Goal: Transaction & Acquisition: Purchase product/service

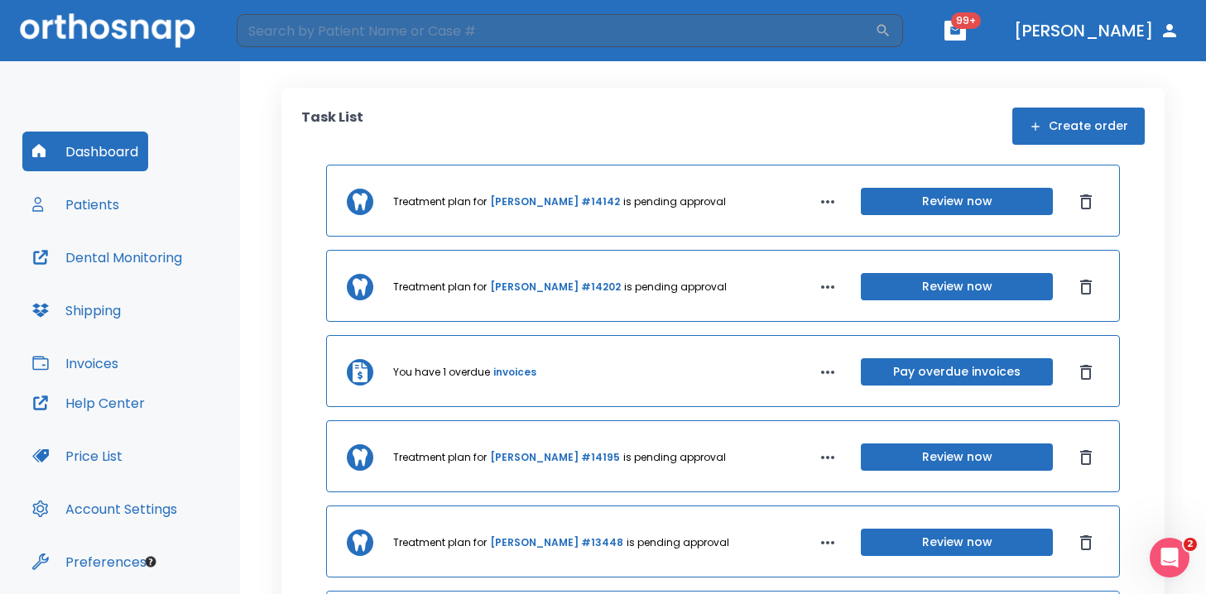
scroll to position [56, 0]
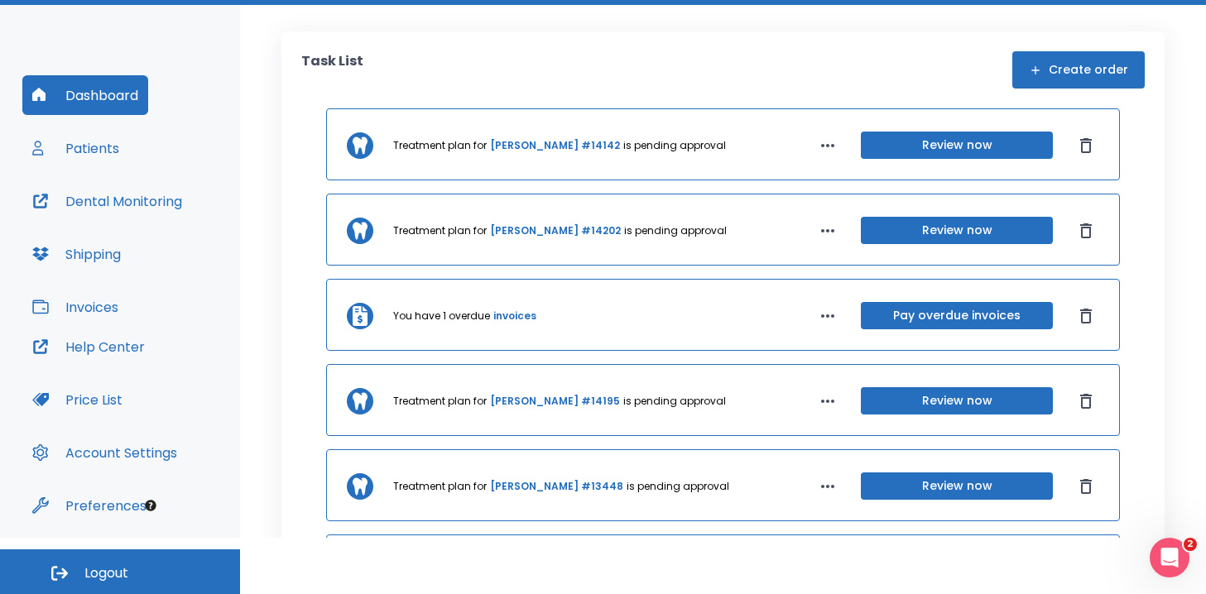
click at [95, 569] on span "Logout" at bounding box center [106, 573] width 44 height 18
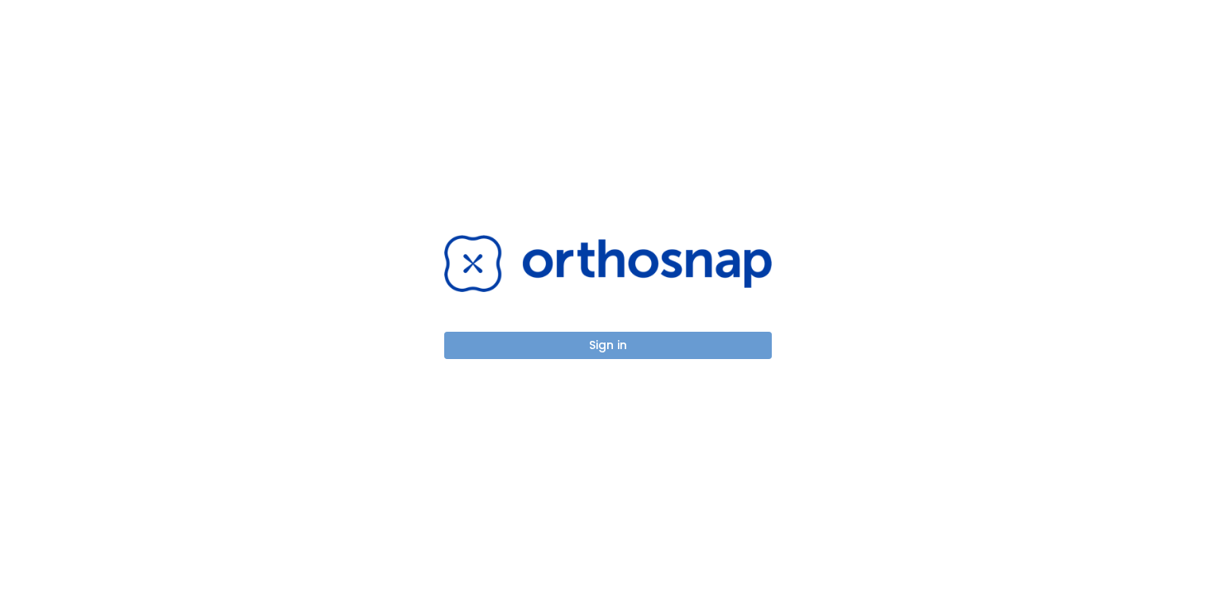
click at [592, 354] on button "Sign in" at bounding box center [608, 345] width 328 height 27
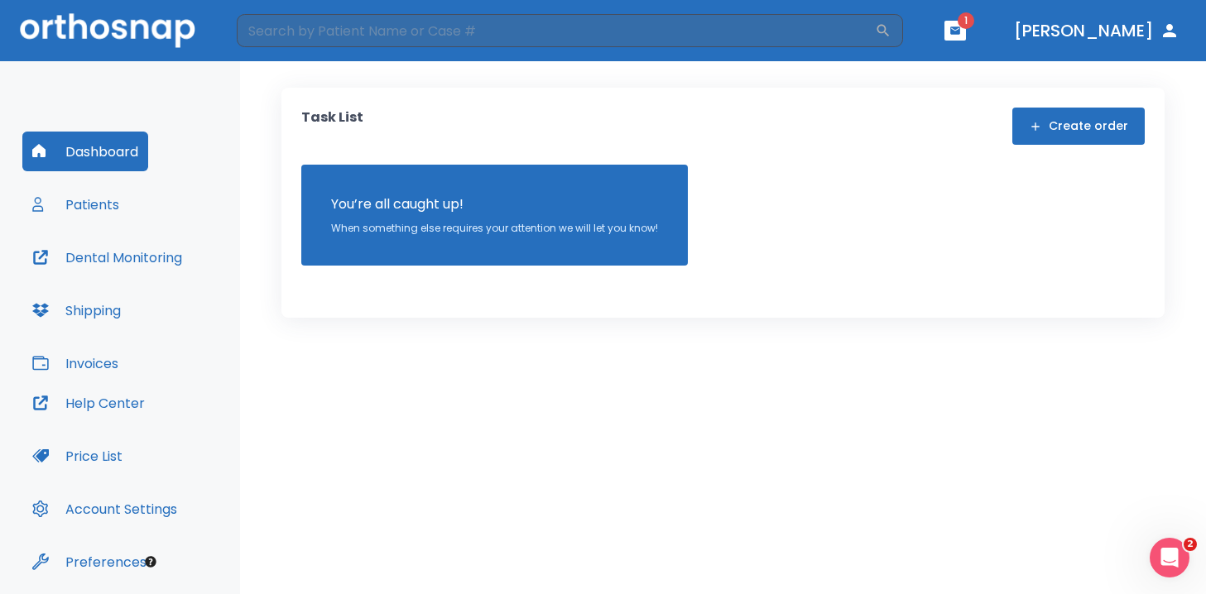
scroll to position [55, 0]
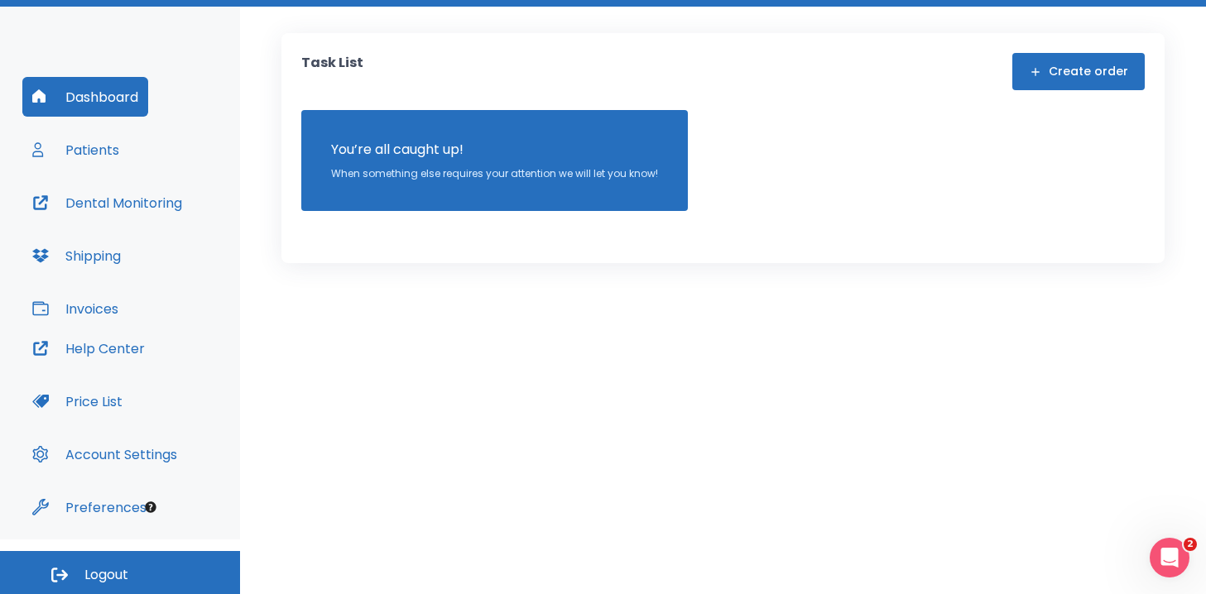
click at [79, 303] on button "Invoices" at bounding box center [75, 309] width 106 height 40
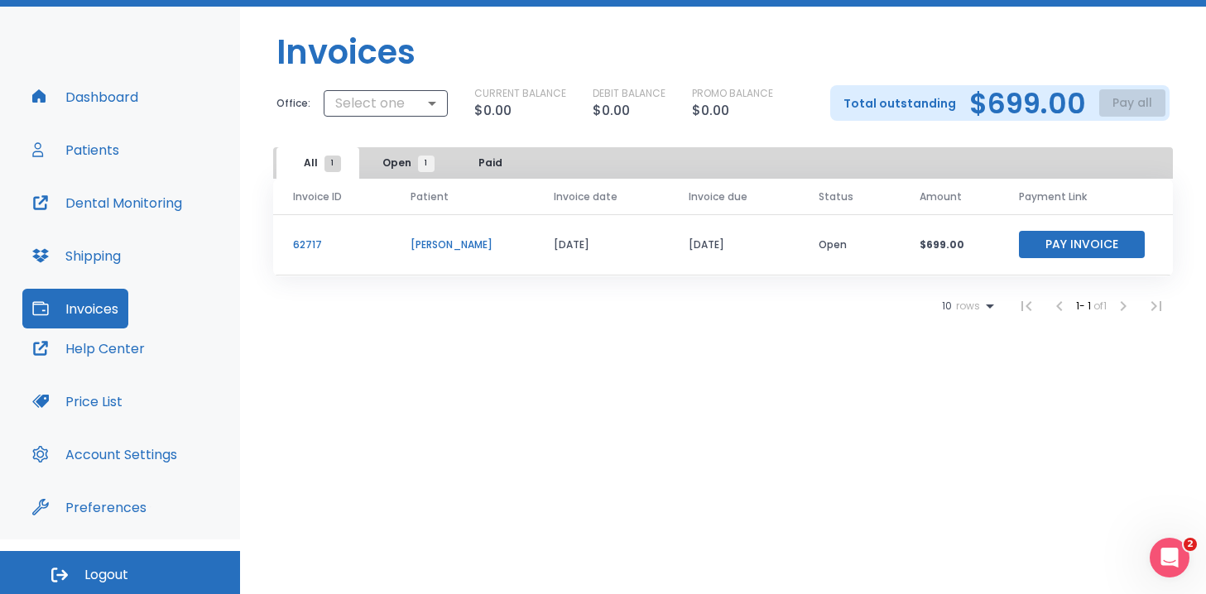
click at [864, 350] on div "Invoices Office: Select one ​ CURRENT BALANCE $0.00 DEBIT BALANCE $0.00 PROMO B…" at bounding box center [723, 273] width 966 height 533
click at [1067, 245] on button "Pay Invoice" at bounding box center [1082, 244] width 126 height 27
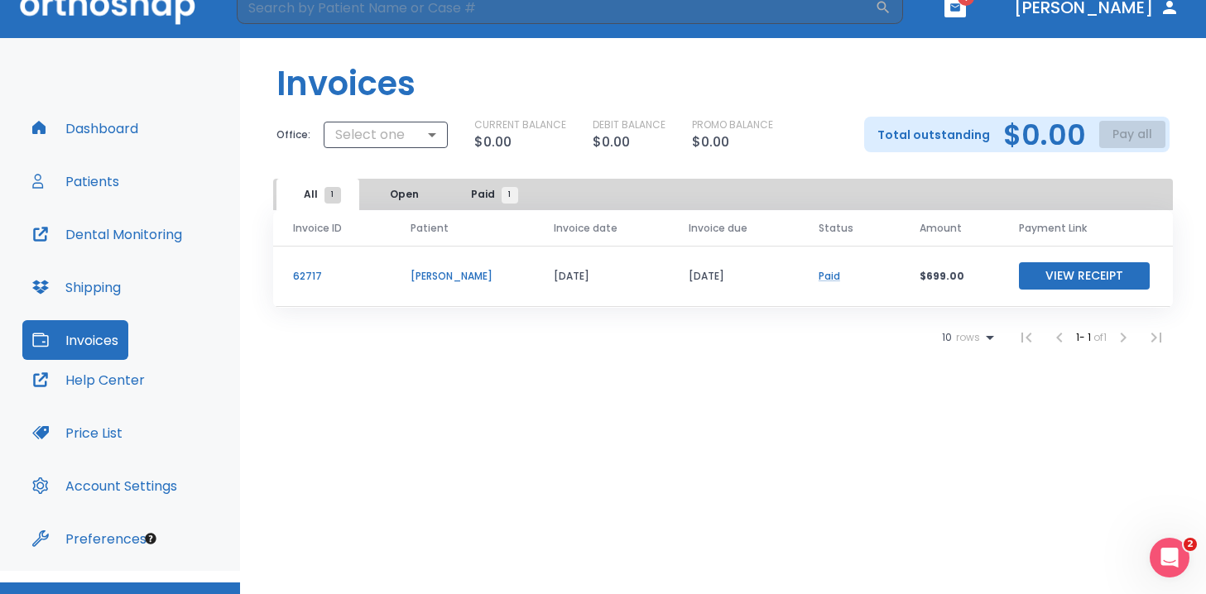
scroll to position [56, 0]
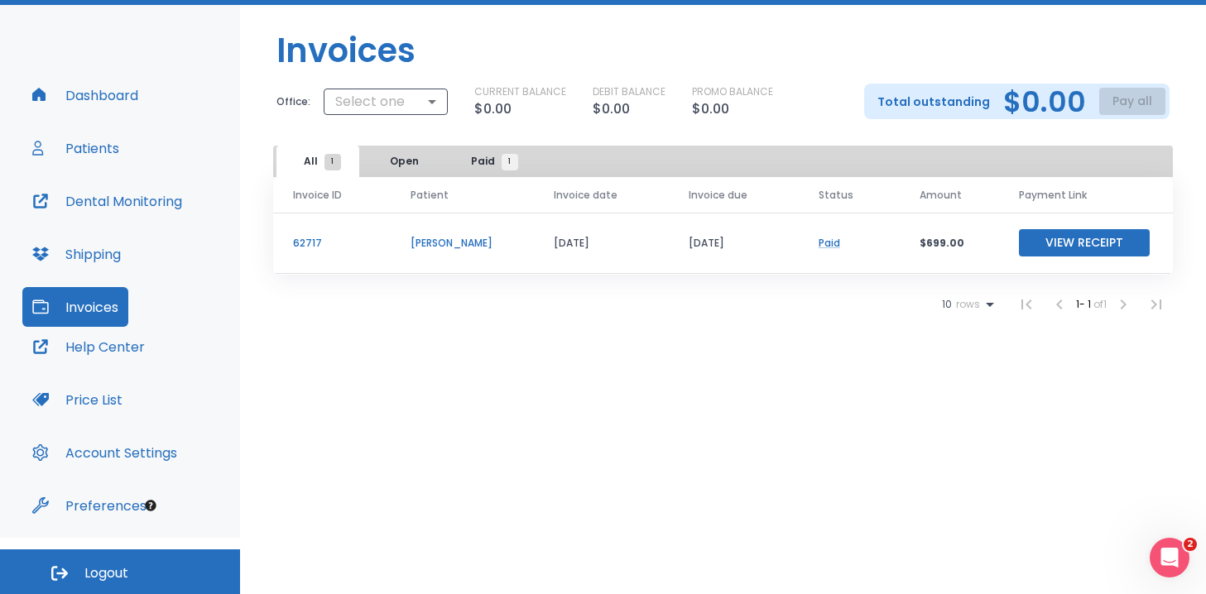
click at [679, 407] on div "Invoices Office: Select one ​ CURRENT BALANCE $0.00 DEBIT BALANCE $0.00 PROMO B…" at bounding box center [723, 271] width 966 height 533
